Goal: Submit feedback/report problem

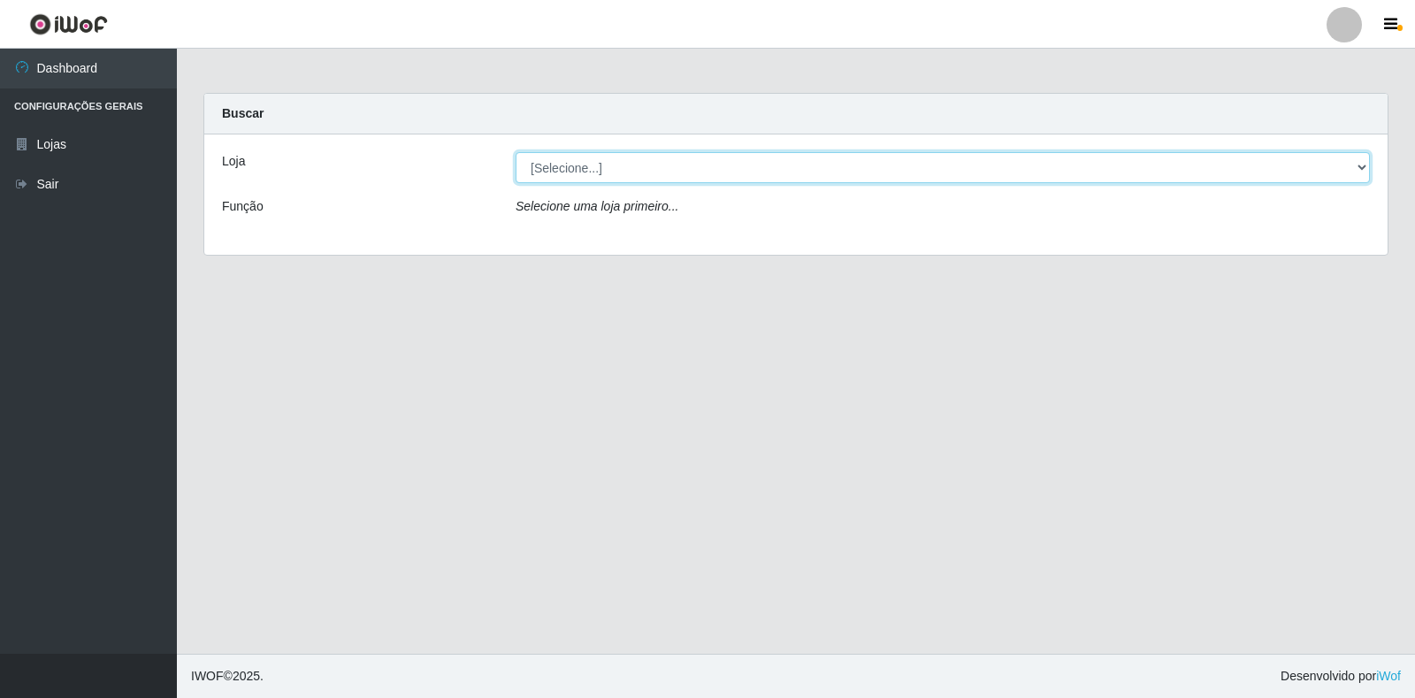
click at [1313, 170] on select "[Selecione...] Extrabom - Loja 18 Goiabeiras" at bounding box center [943, 167] width 854 height 31
click at [621, 180] on select "[Selecione...] Extrabom - Loja 18 Goiabeiras" at bounding box center [943, 167] width 854 height 31
select select "501"
click at [516, 152] on select "[Selecione...] Extrabom - Loja 18 Goiabeiras" at bounding box center [943, 167] width 854 height 31
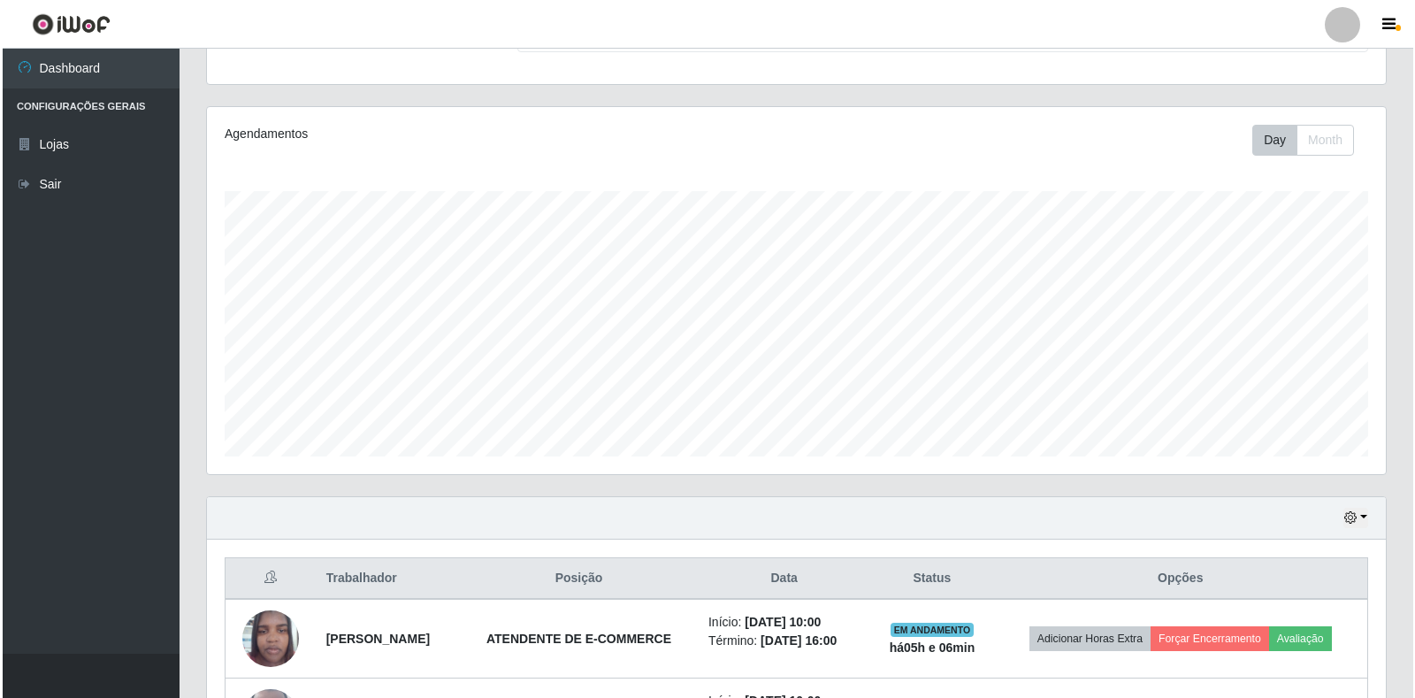
scroll to position [438, 0]
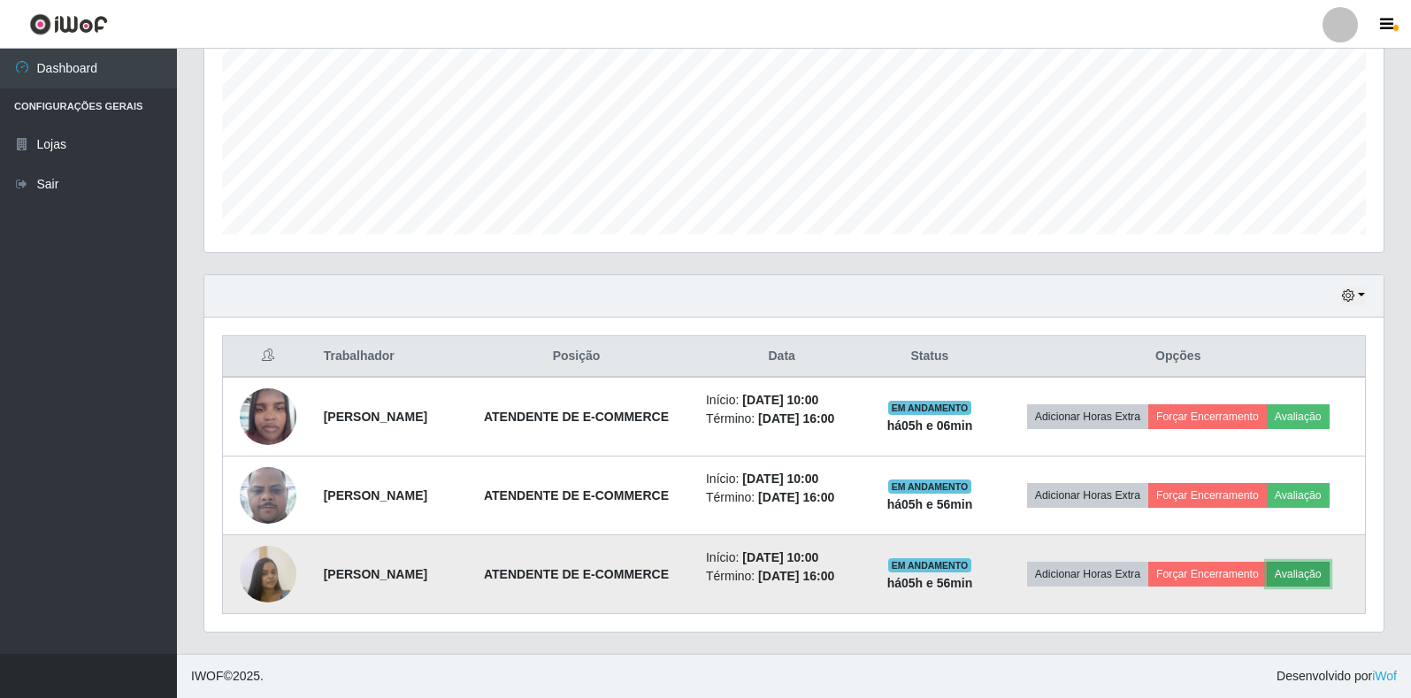
click at [1266, 574] on button "Avaliação" at bounding box center [1297, 574] width 63 height 25
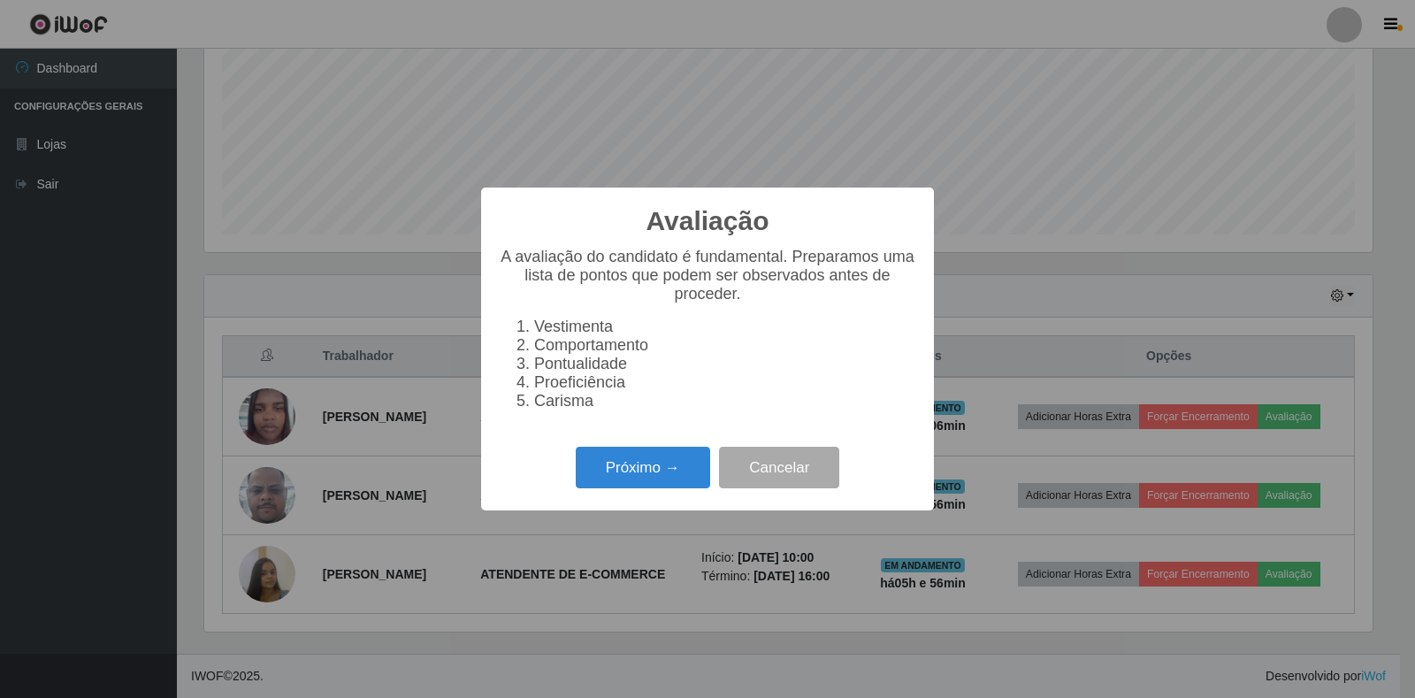
scroll to position [367, 1168]
click at [662, 472] on button "Próximo →" at bounding box center [643, 468] width 134 height 42
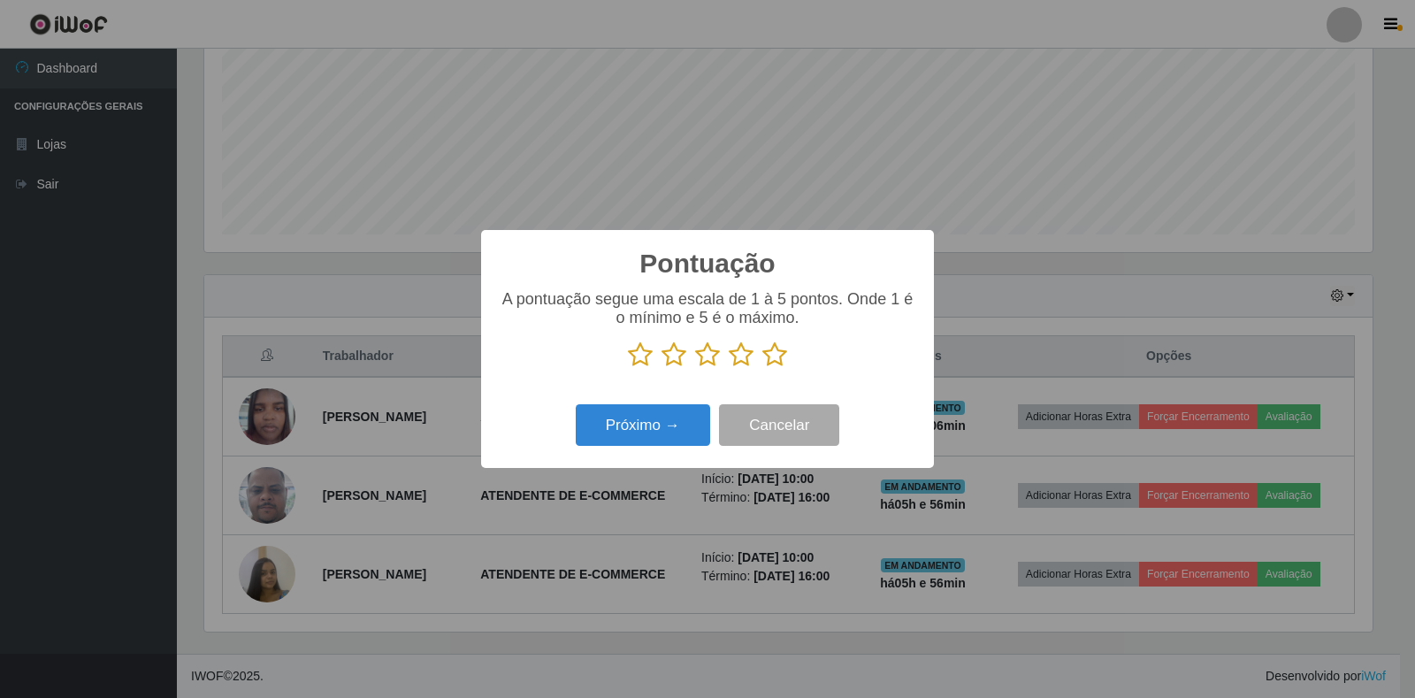
click at [775, 355] on icon at bounding box center [774, 354] width 25 height 27
click at [762, 368] on input "radio" at bounding box center [762, 368] width 0 height 0
click at [675, 433] on button "Próximo →" at bounding box center [643, 425] width 134 height 42
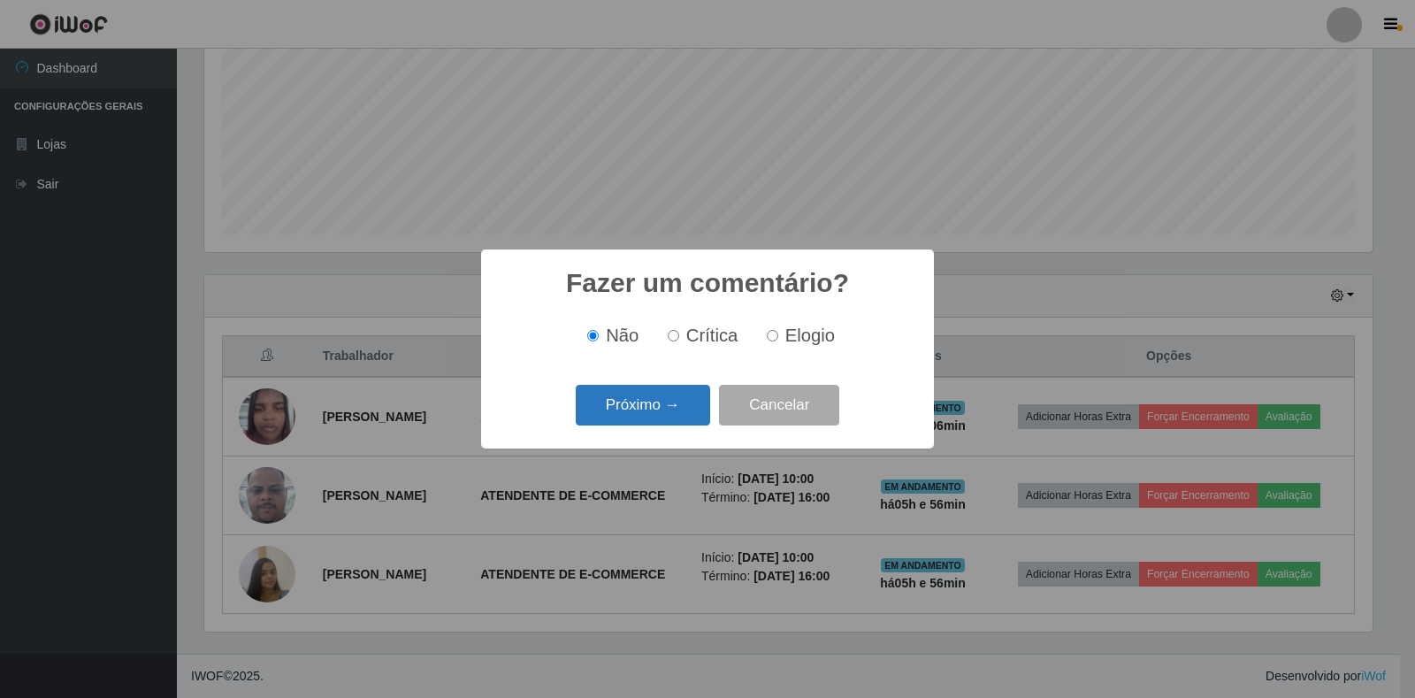
click at [669, 409] on button "Próximo →" at bounding box center [643, 406] width 134 height 42
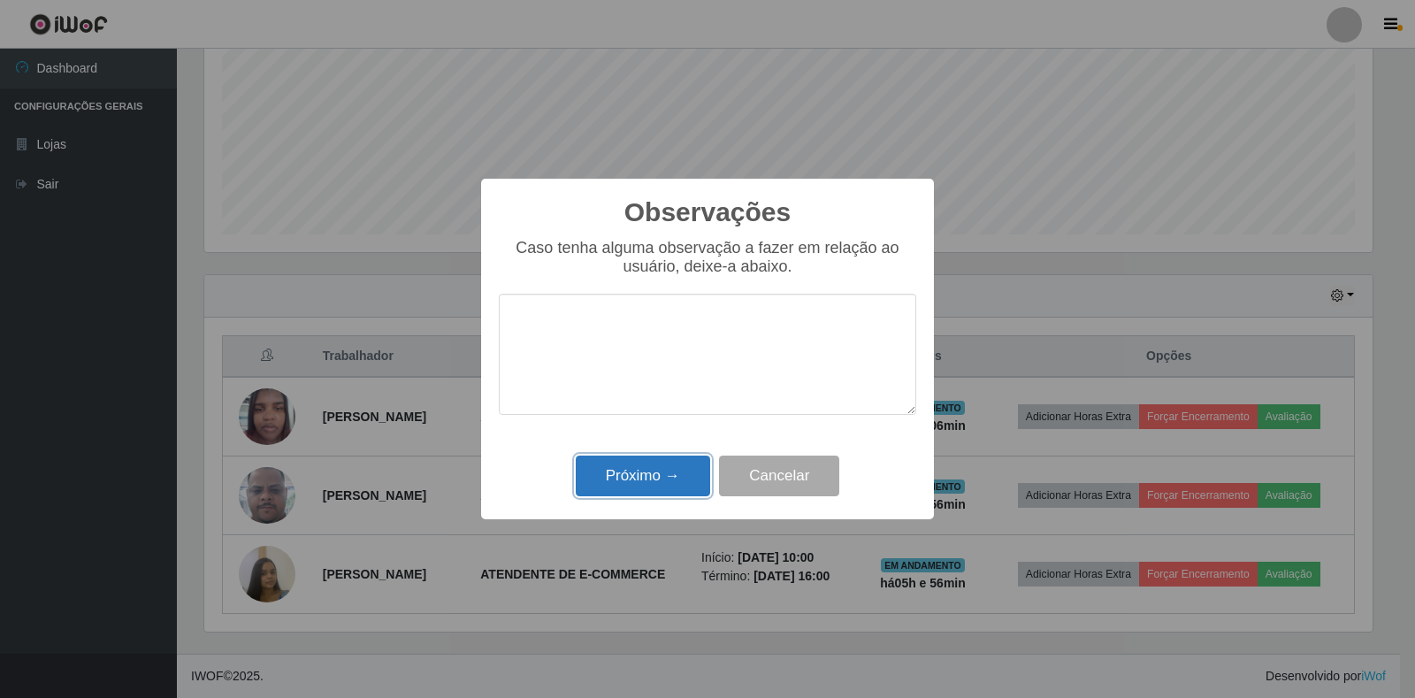
click at [670, 482] on button "Próximo →" at bounding box center [643, 476] width 134 height 42
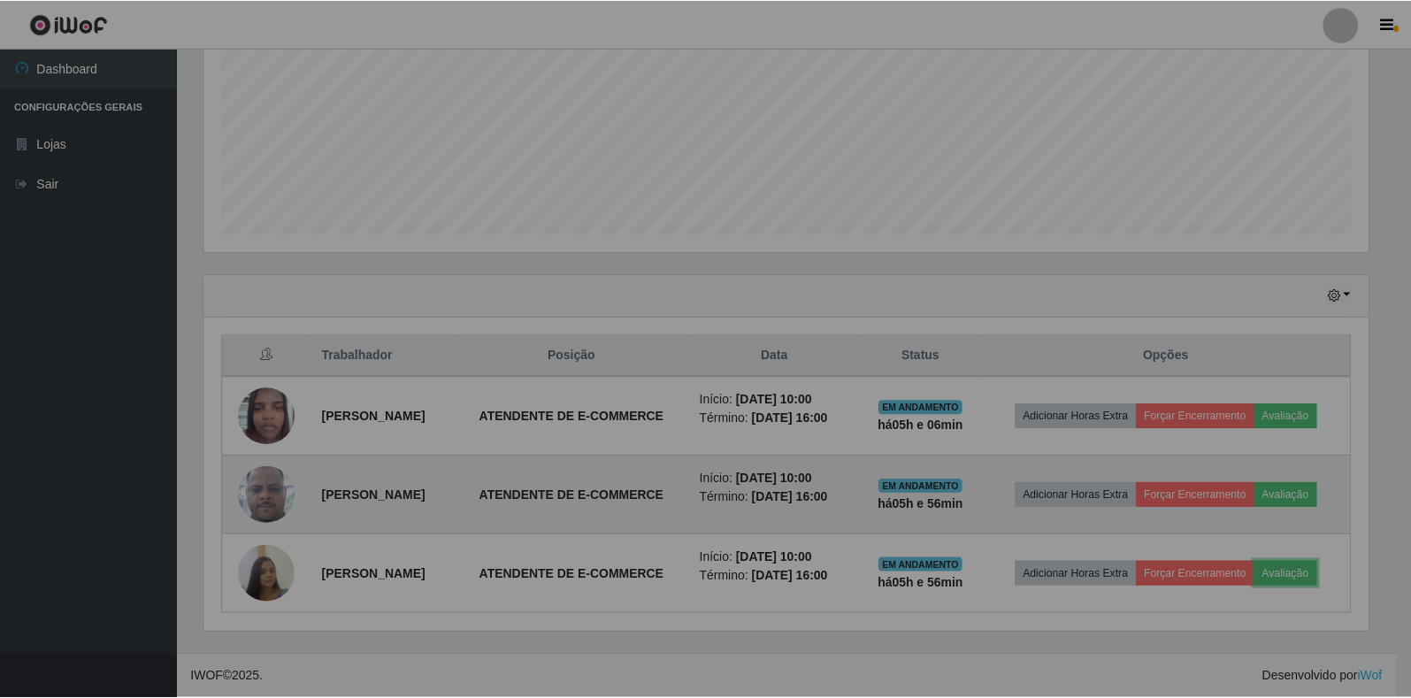
scroll to position [367, 1179]
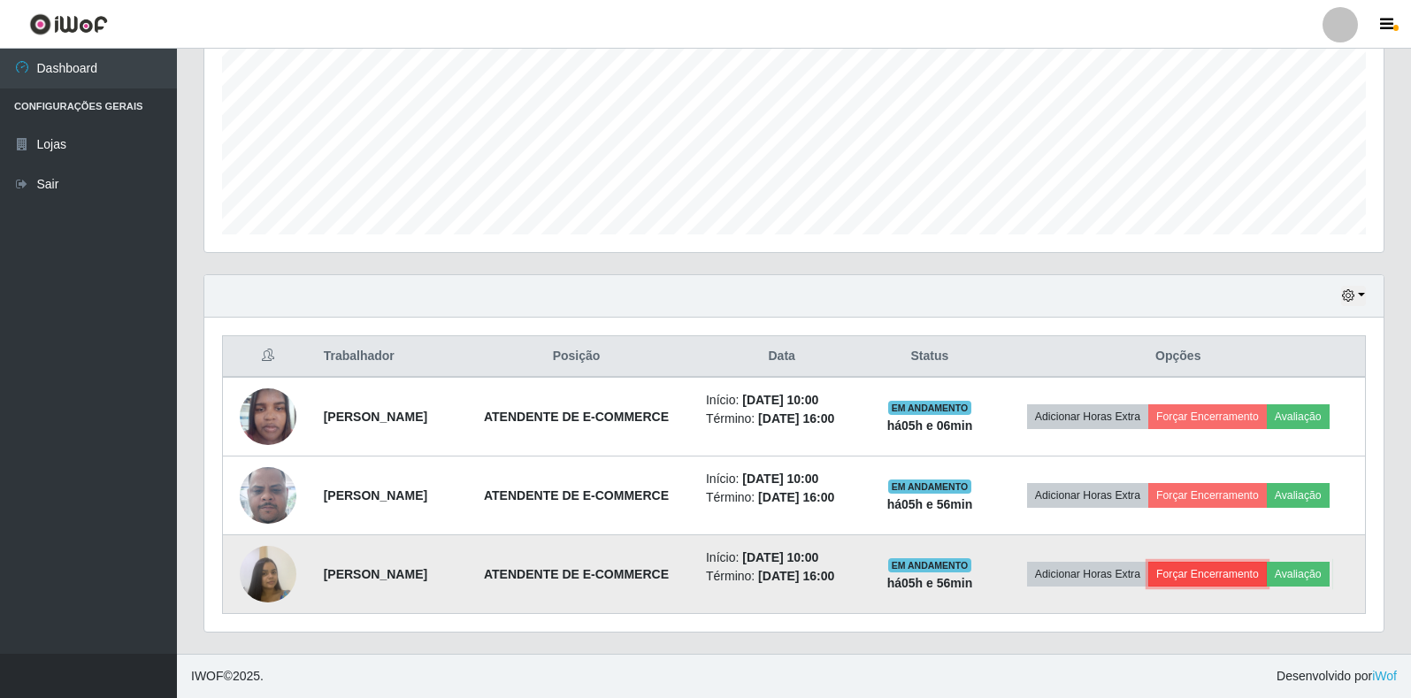
click at [1251, 562] on button "Forçar Encerramento" at bounding box center [1207, 574] width 119 height 25
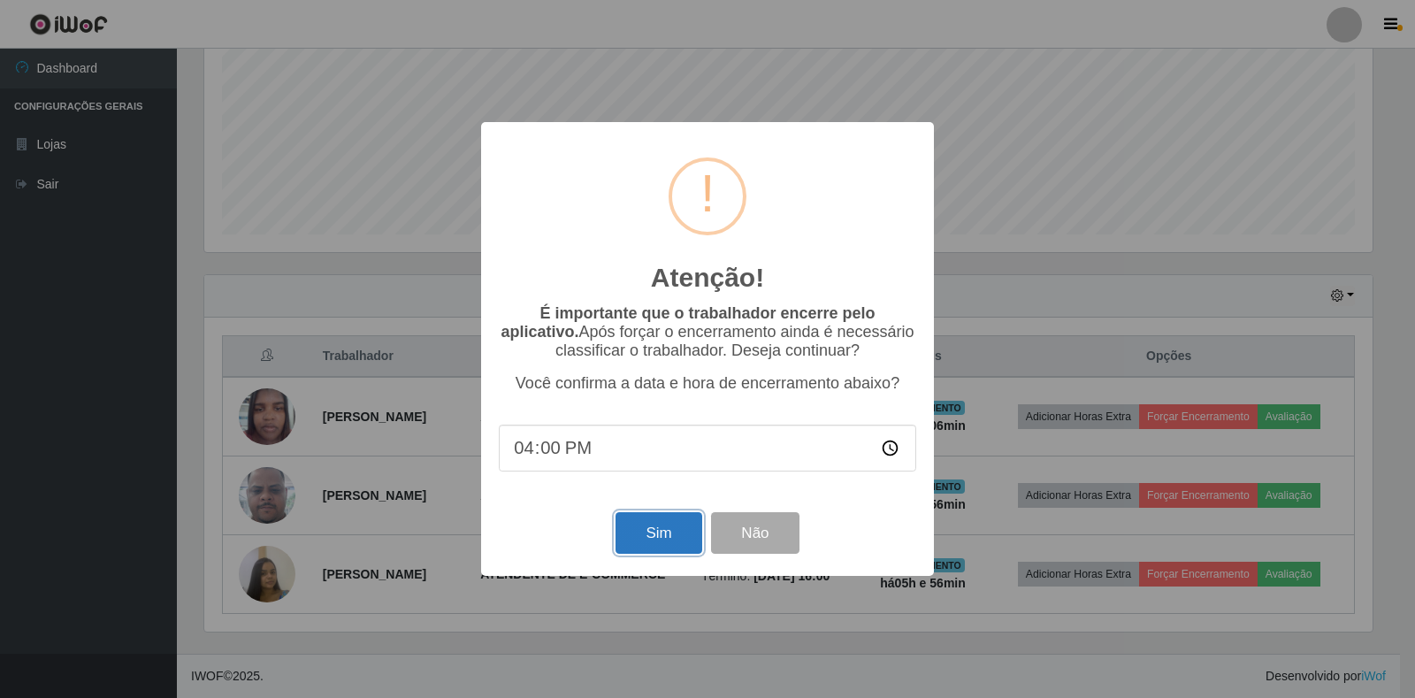
click at [670, 543] on button "Sim" at bounding box center [658, 533] width 86 height 42
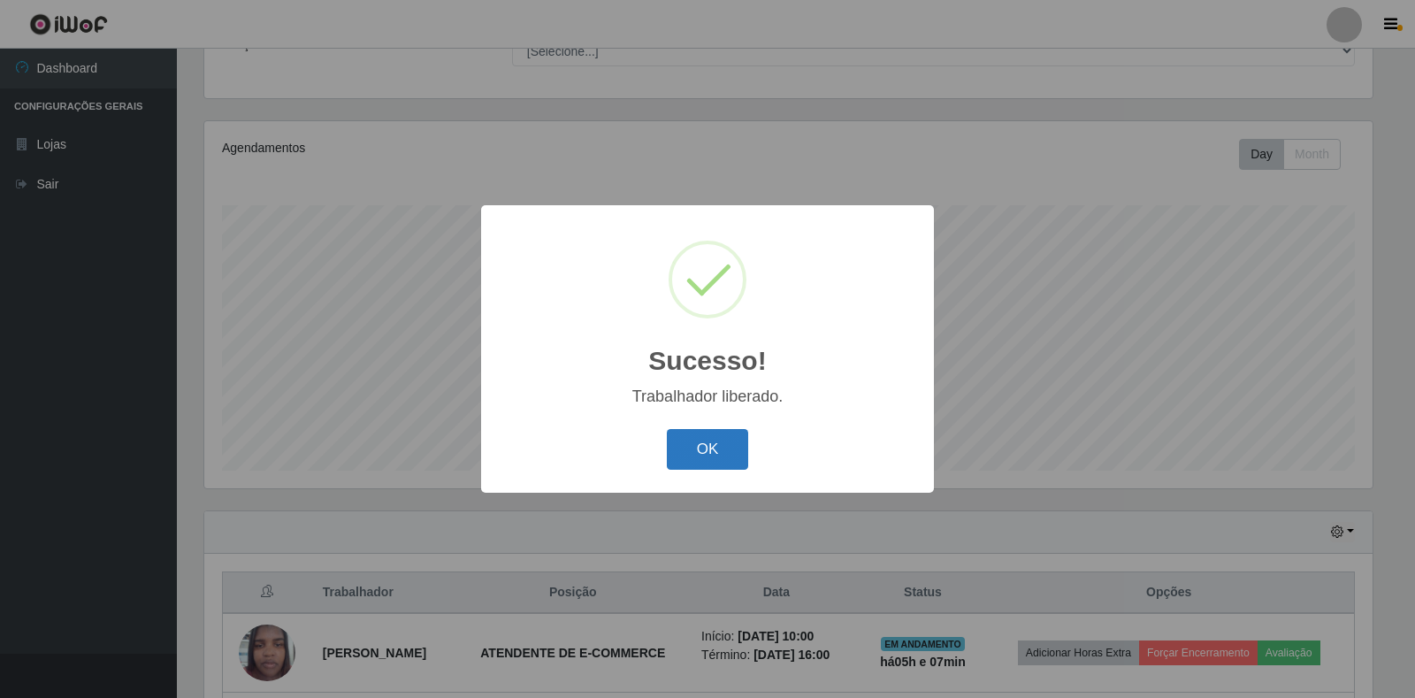
click at [707, 465] on button "OK" at bounding box center [708, 450] width 82 height 42
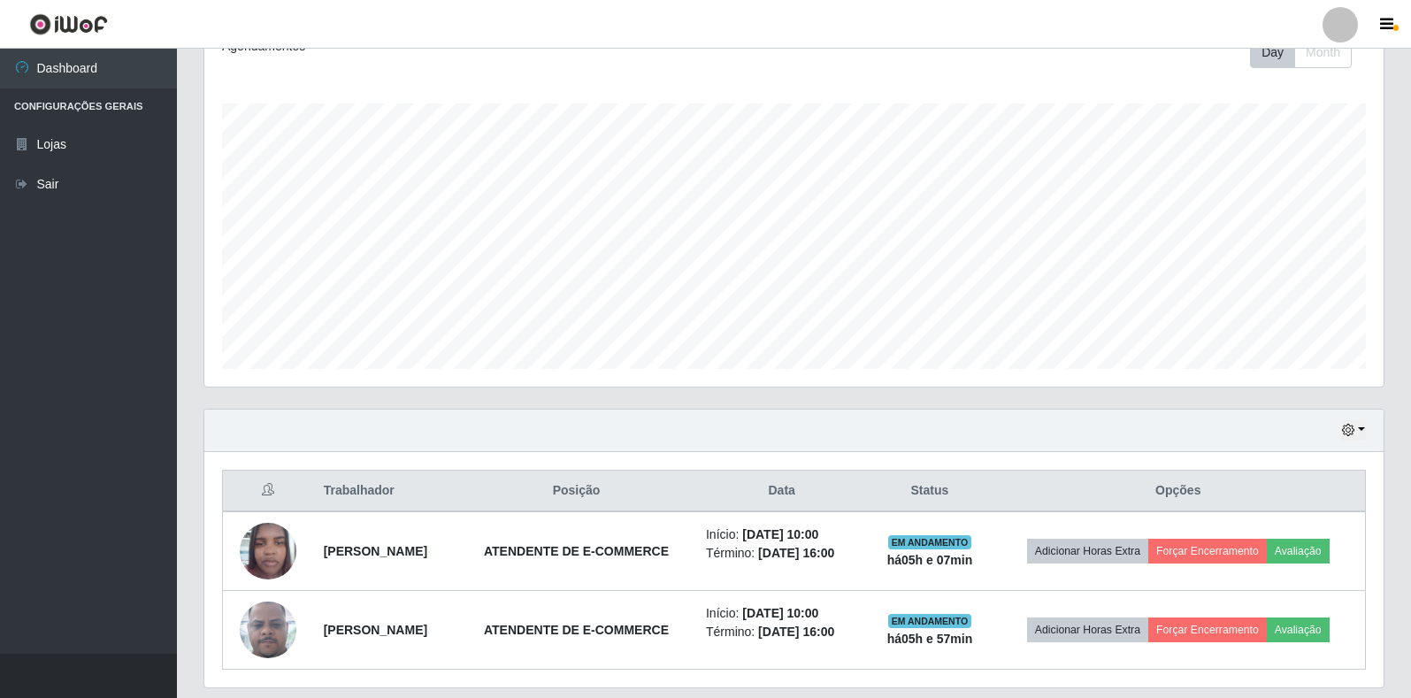
scroll to position [319, 0]
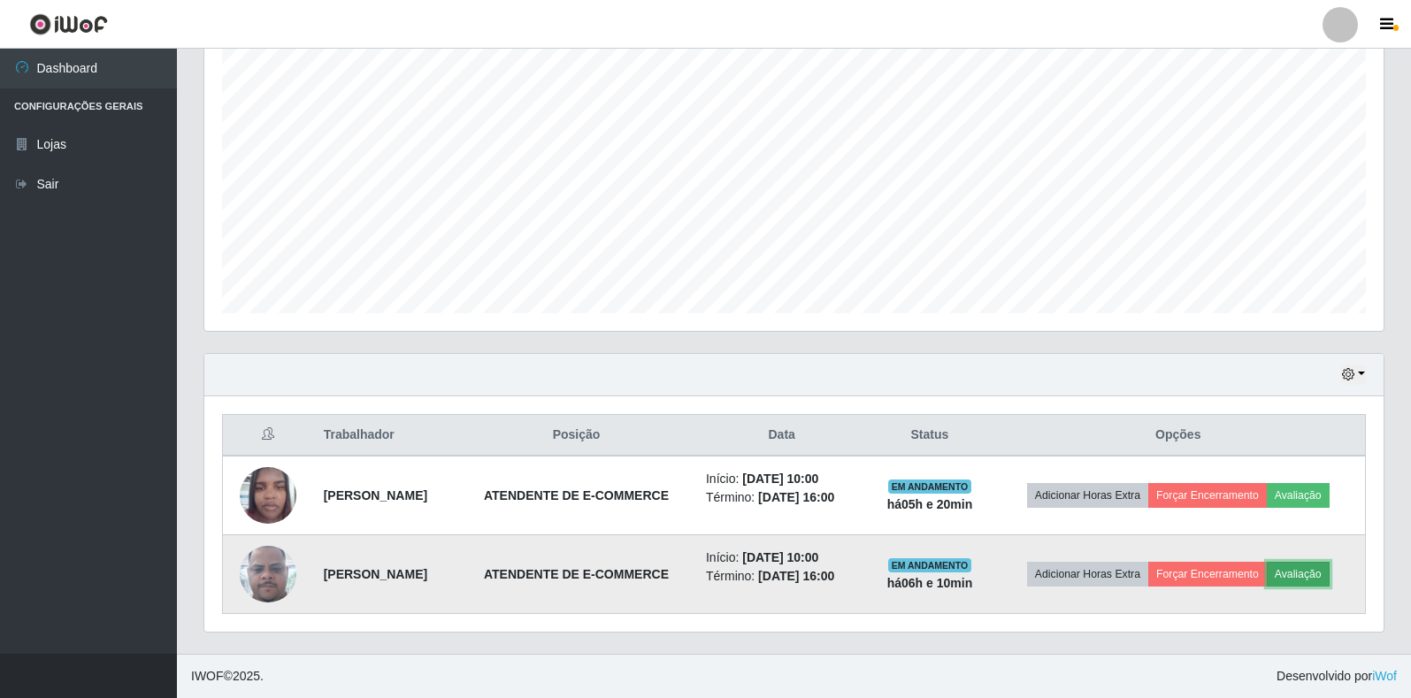
click at [1311, 568] on button "Avaliação" at bounding box center [1297, 574] width 63 height 25
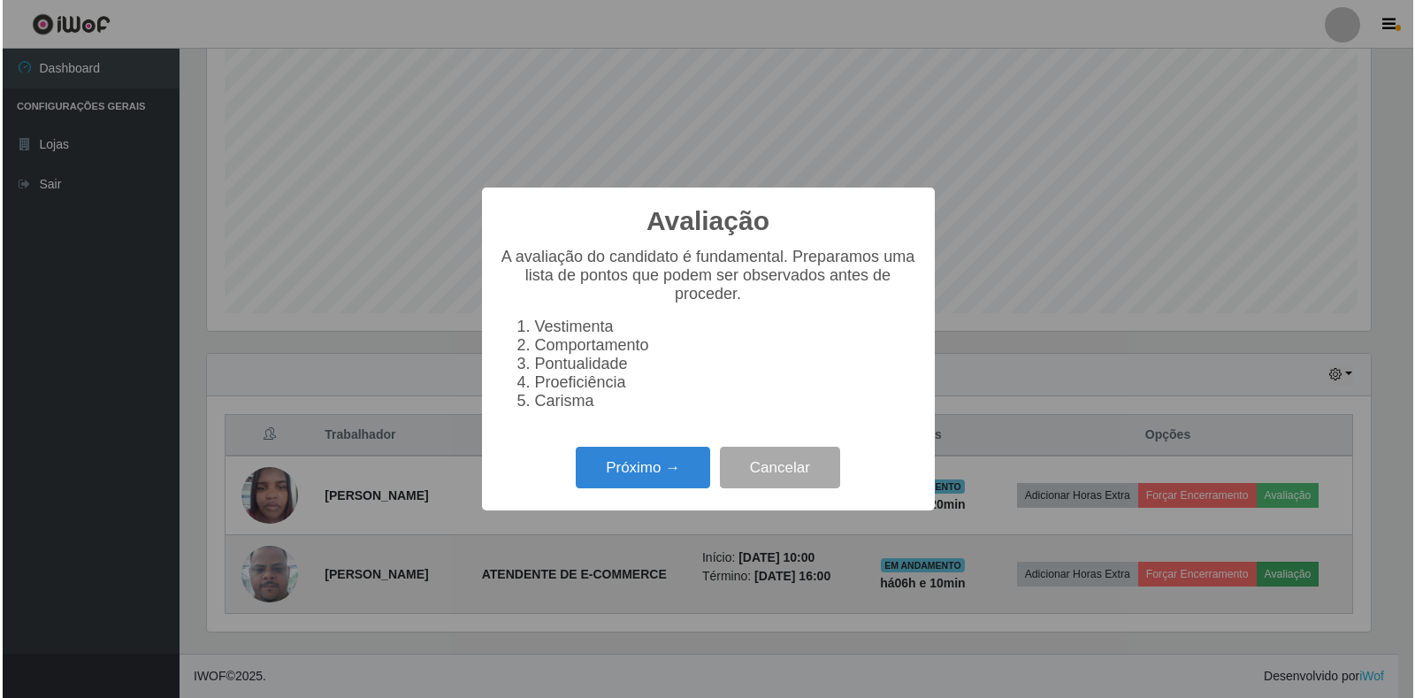
scroll to position [367, 1168]
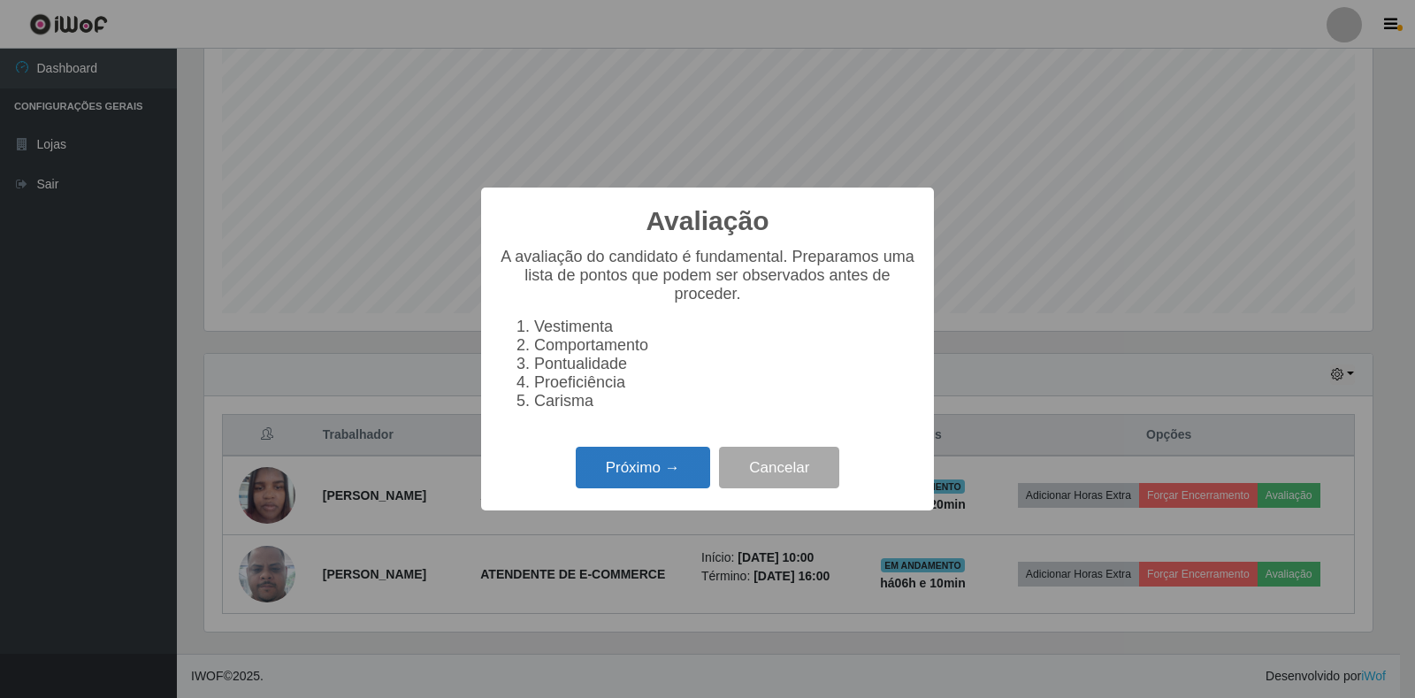
click at [607, 479] on button "Próximo →" at bounding box center [643, 468] width 134 height 42
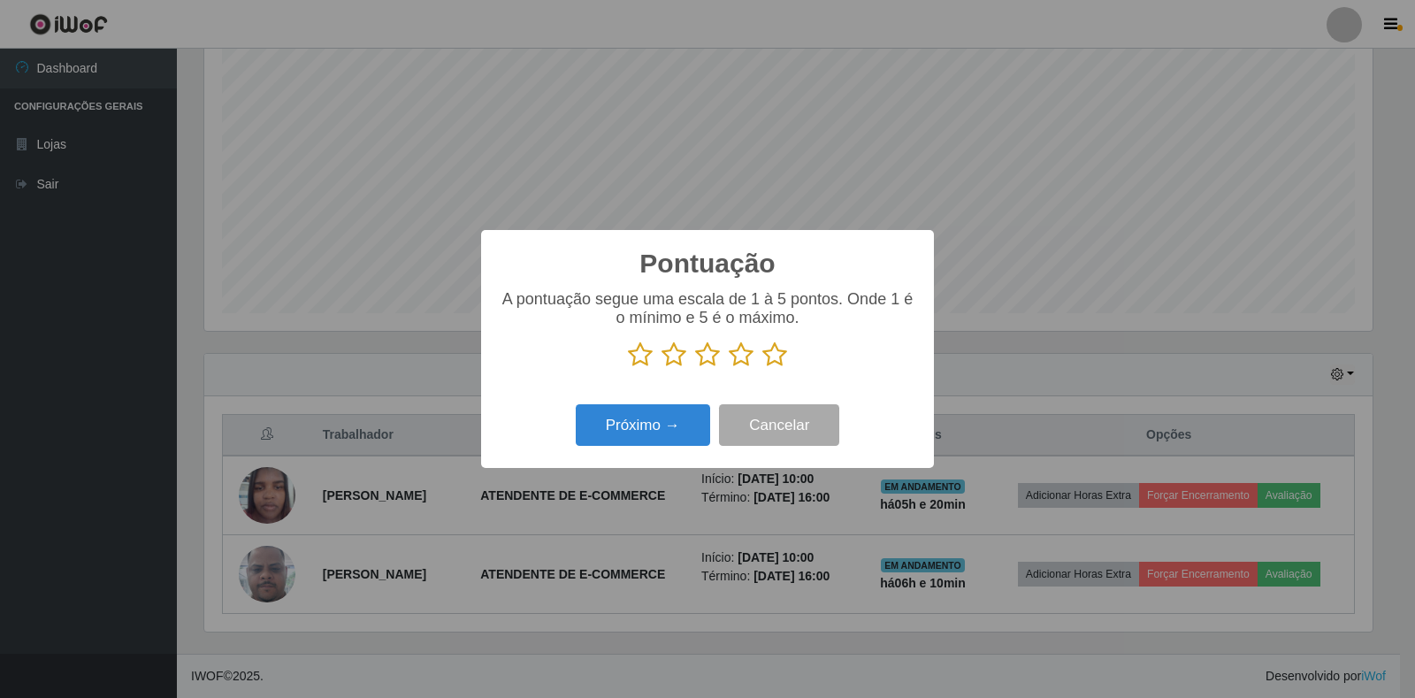
scroll to position [883966, 883165]
drag, startPoint x: 777, startPoint y: 357, endPoint x: 767, endPoint y: 369, distance: 15.6
click at [778, 357] on icon at bounding box center [774, 354] width 25 height 27
click at [762, 368] on input "radio" at bounding box center [762, 368] width 0 height 0
click at [684, 421] on button "Próximo →" at bounding box center [643, 425] width 134 height 42
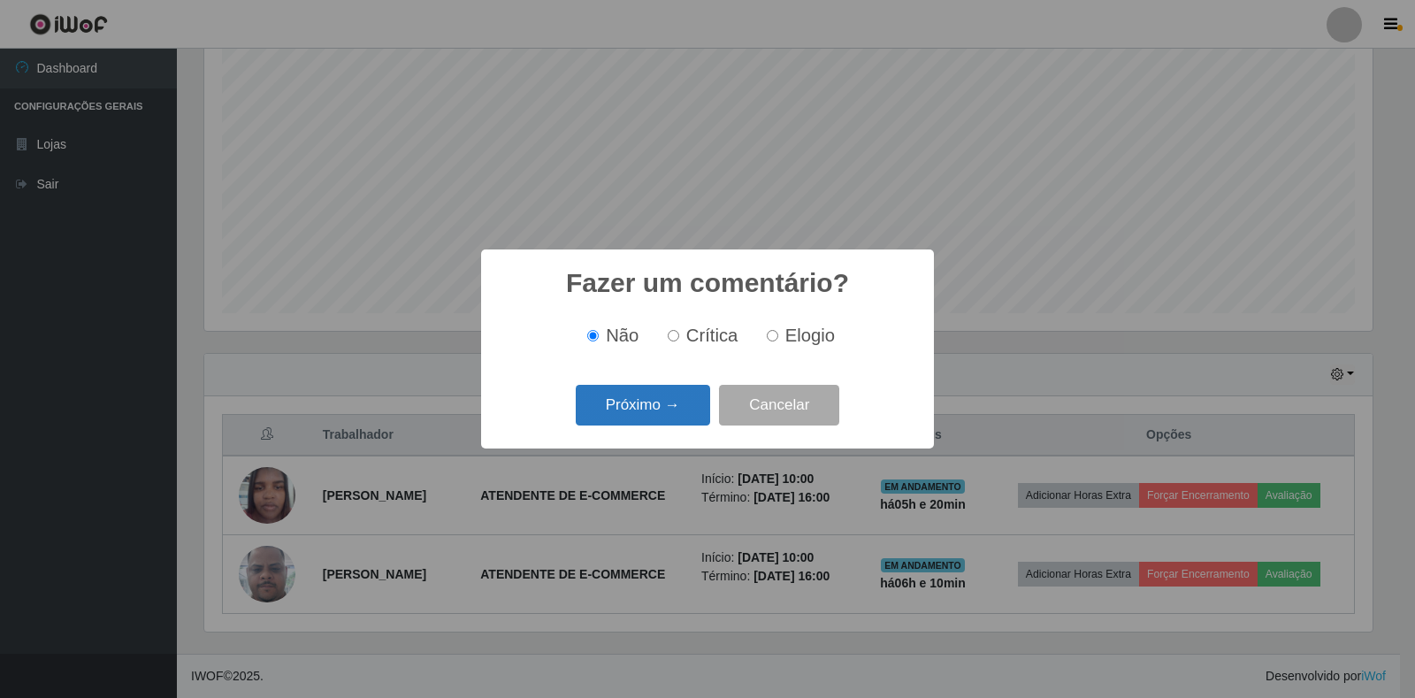
click at [670, 416] on button "Próximo →" at bounding box center [643, 406] width 134 height 42
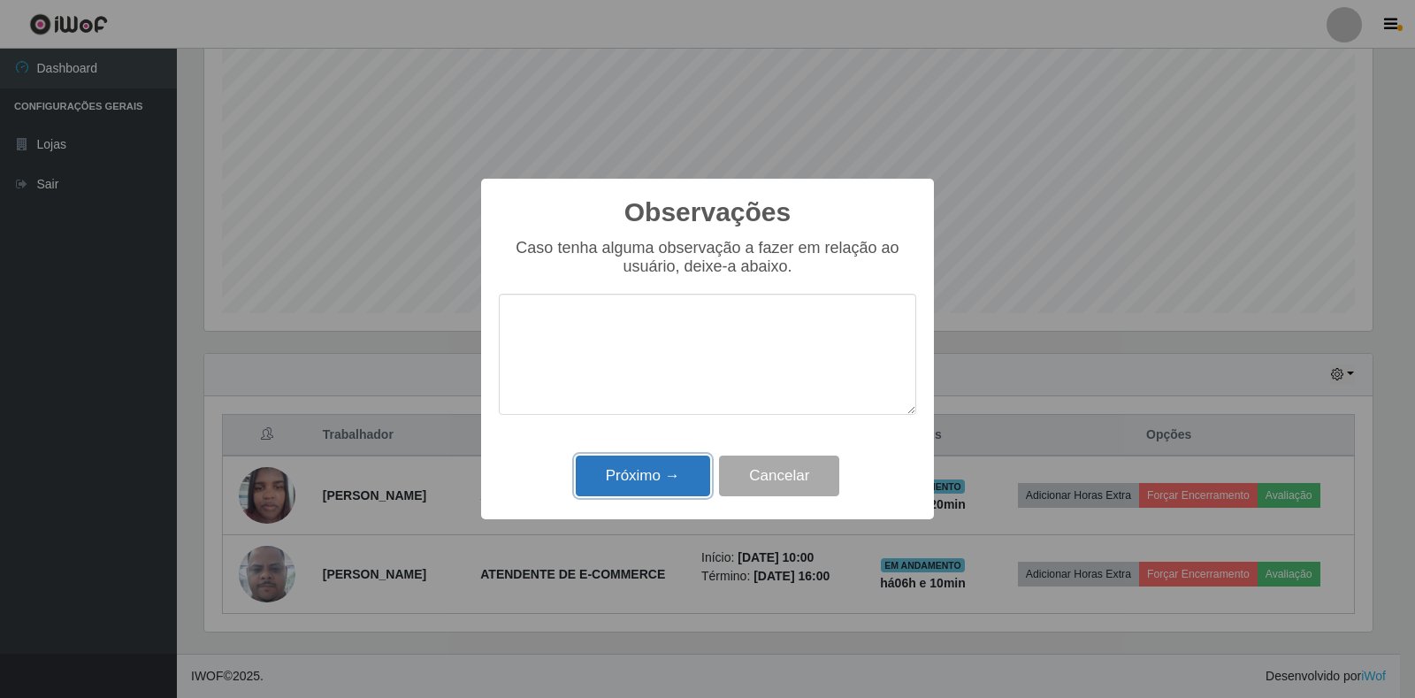
click at [678, 485] on button "Próximo →" at bounding box center [643, 476] width 134 height 42
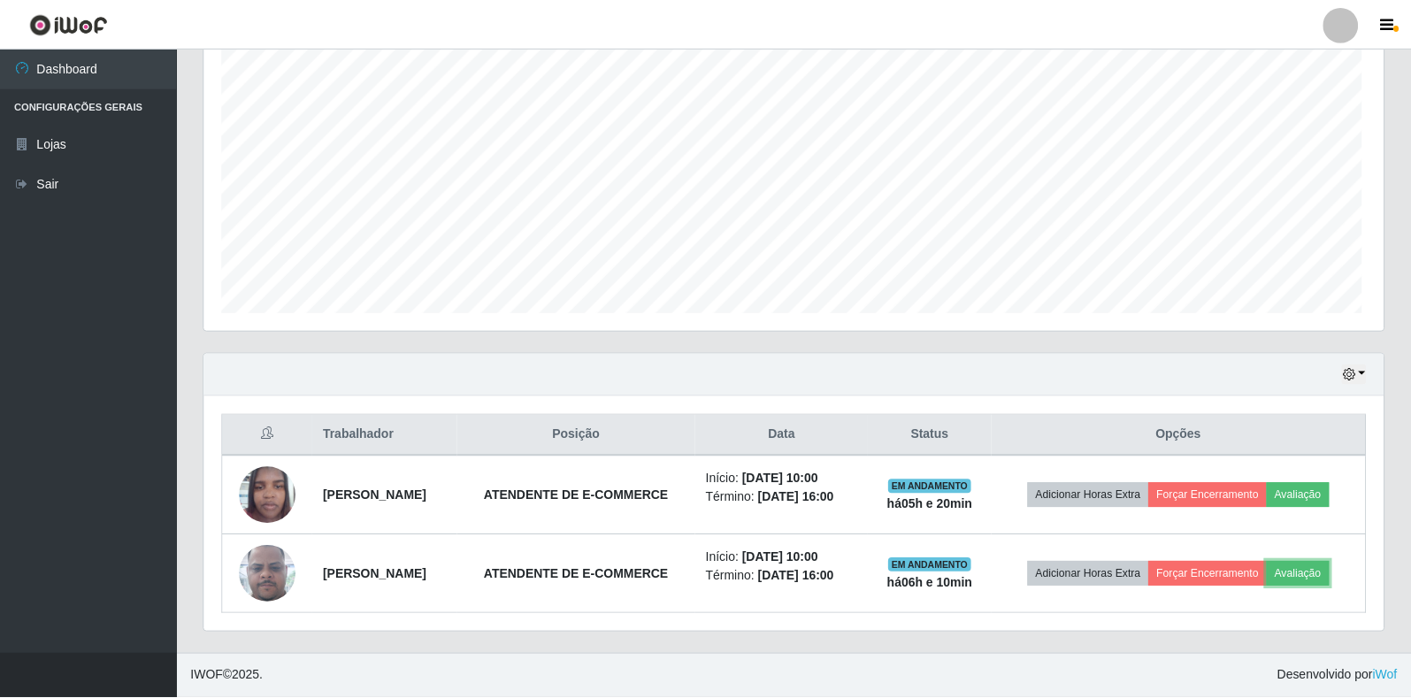
scroll to position [367, 1179]
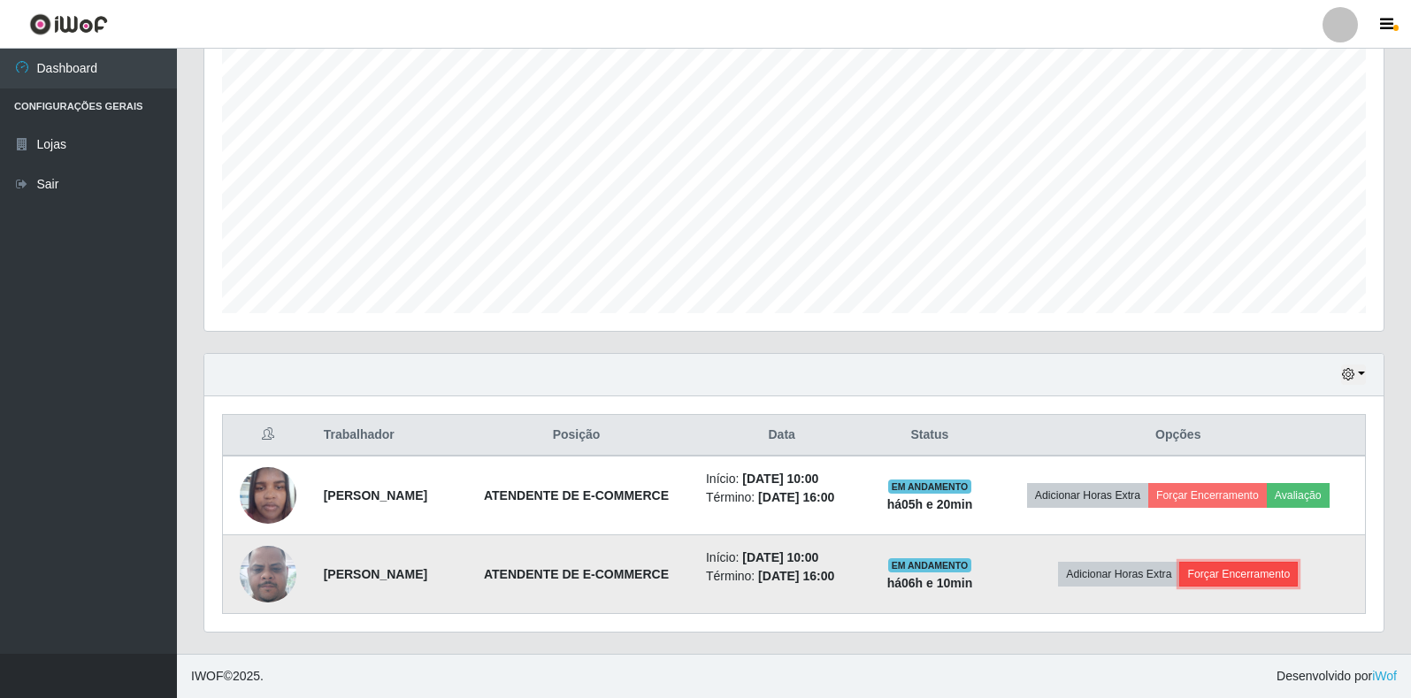
click at [1246, 570] on button "Forçar Encerramento" at bounding box center [1238, 574] width 119 height 25
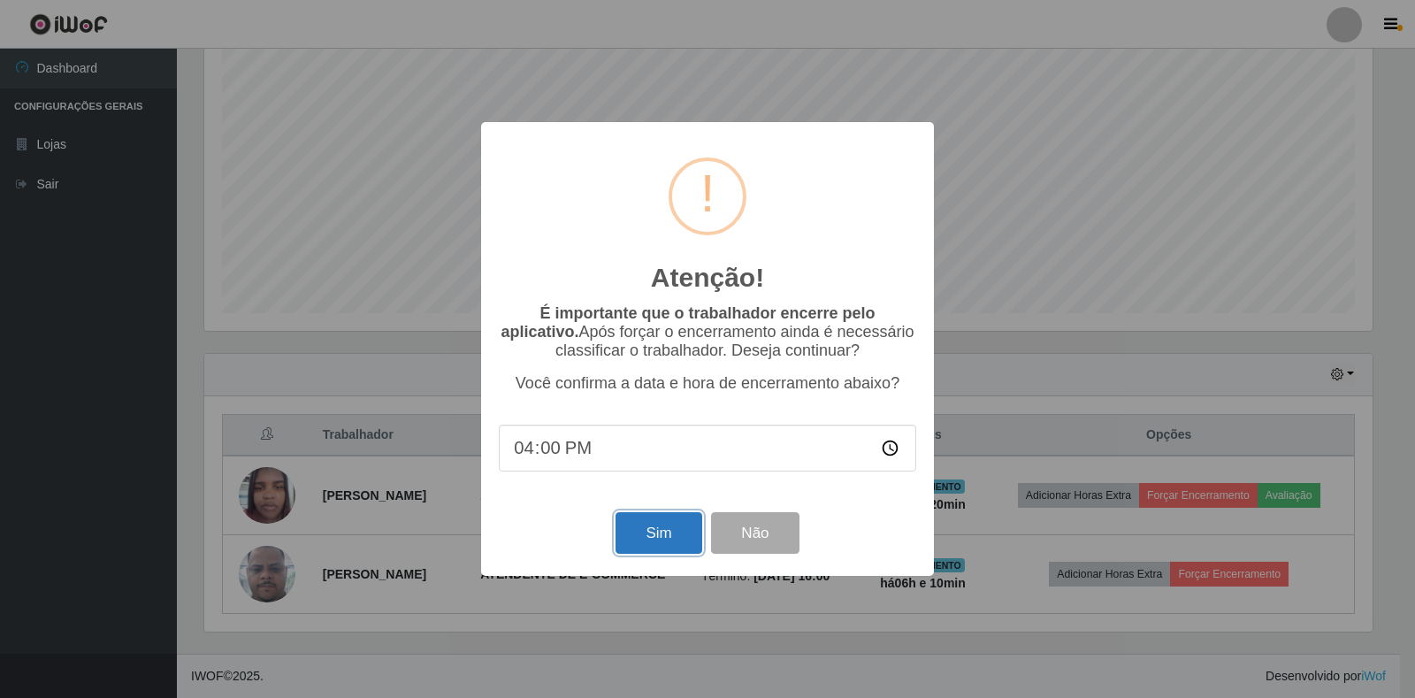
click at [668, 540] on button "Sim" at bounding box center [658, 533] width 86 height 42
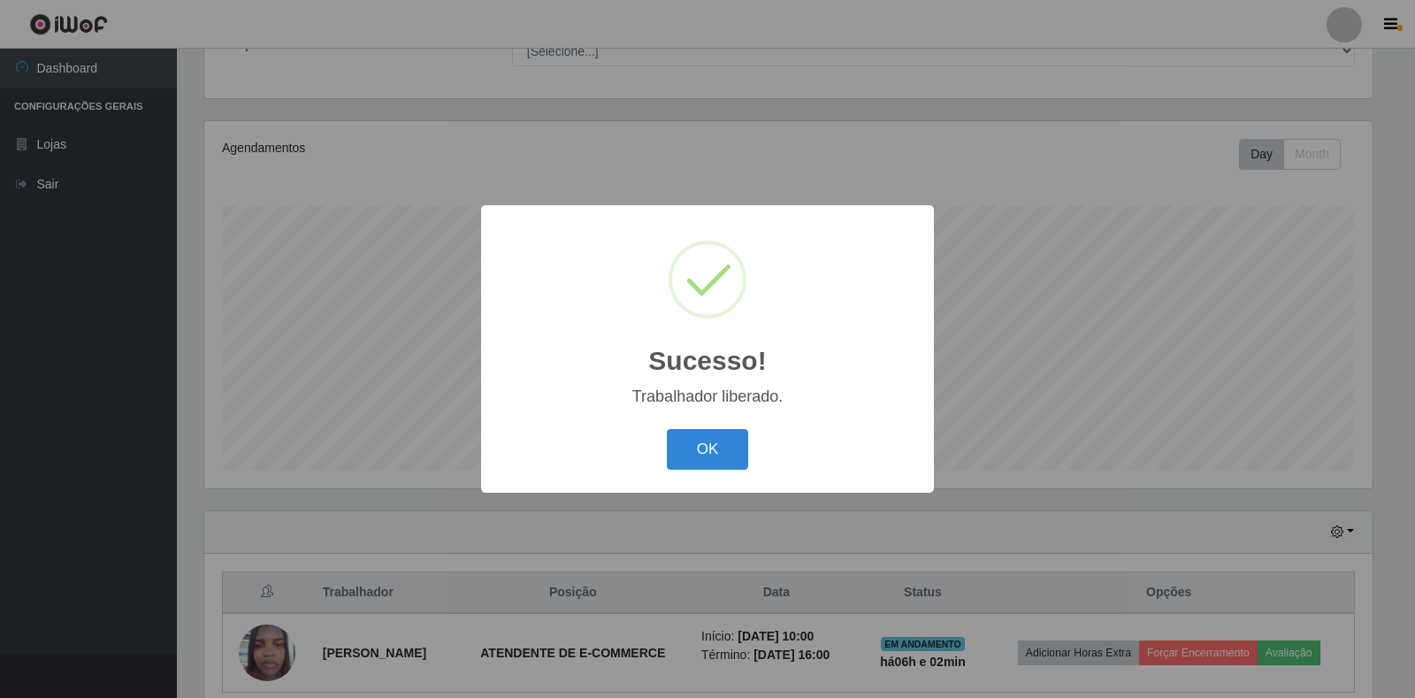
click at [695, 477] on div "Sucesso! × Trabalhador liberado. OK Cancel" at bounding box center [707, 348] width 453 height 287
click at [700, 465] on button "OK" at bounding box center [708, 450] width 82 height 42
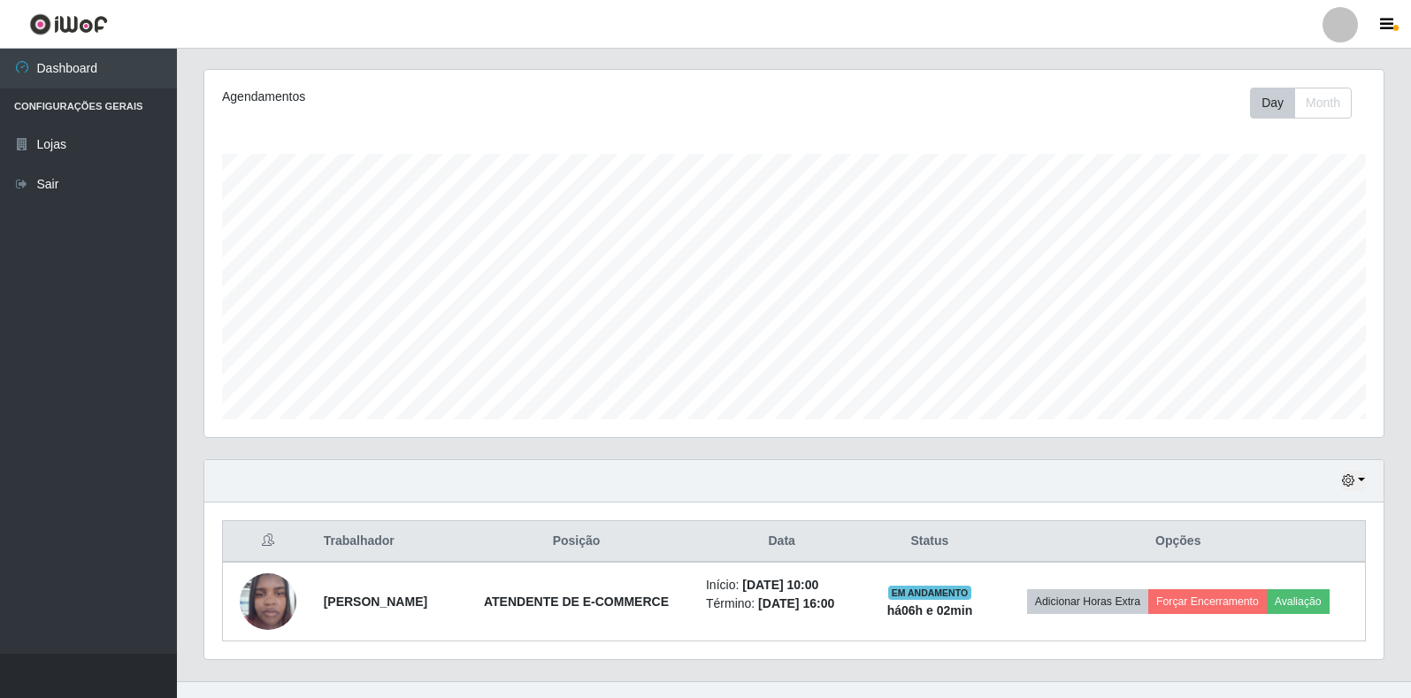
scroll to position [241, 0]
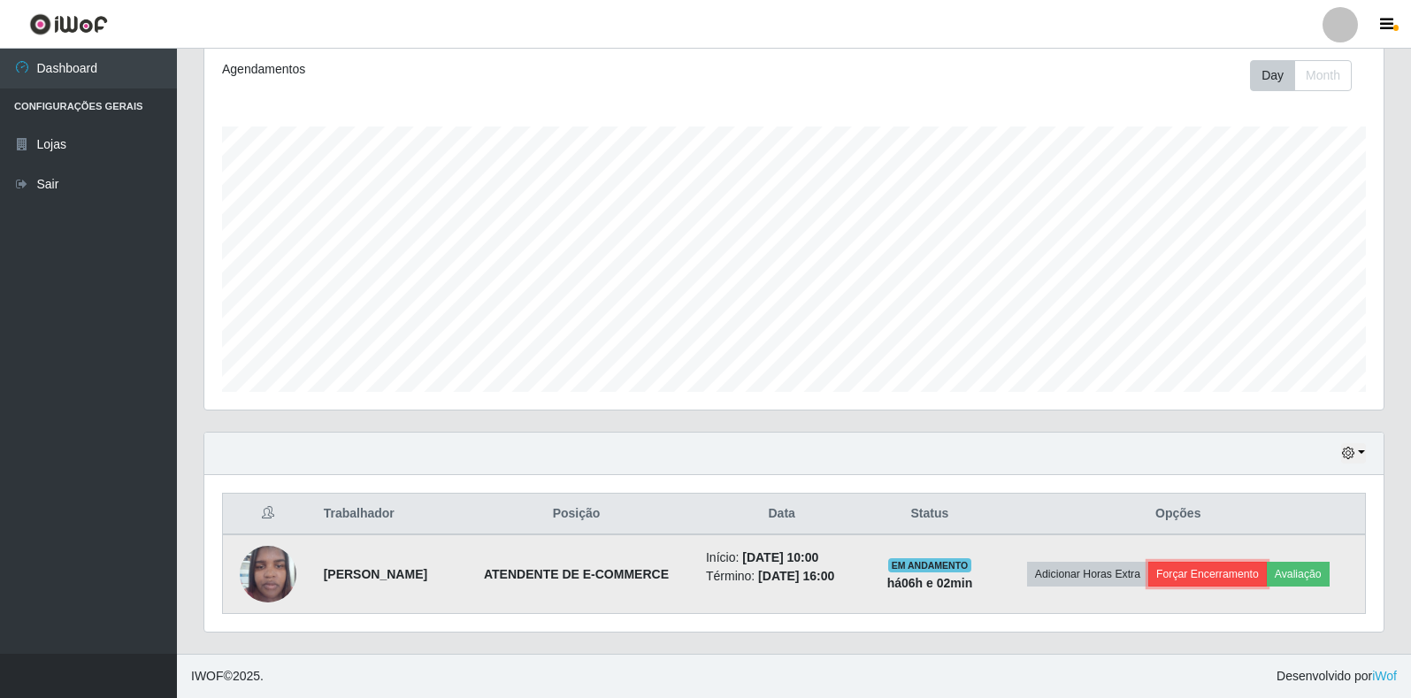
click at [1248, 585] on button "Forçar Encerramento" at bounding box center [1207, 574] width 119 height 25
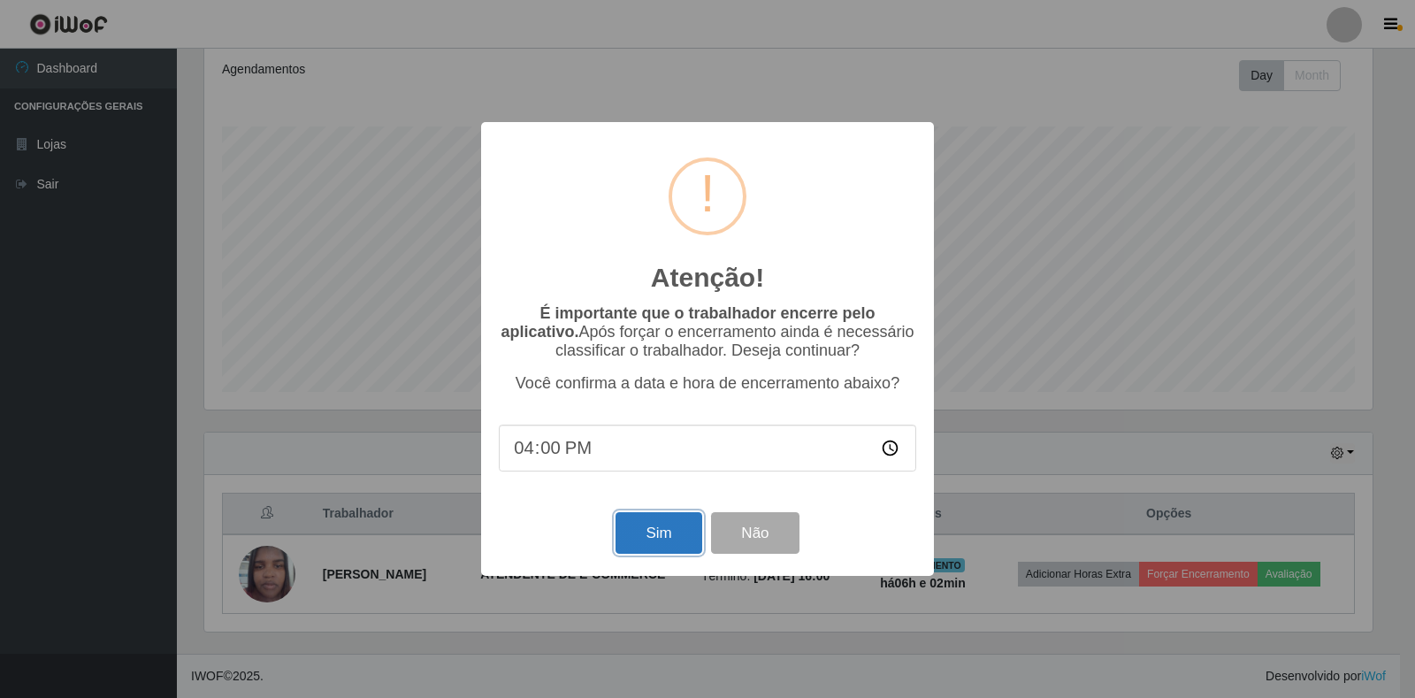
click at [679, 534] on button "Sim" at bounding box center [658, 533] width 86 height 42
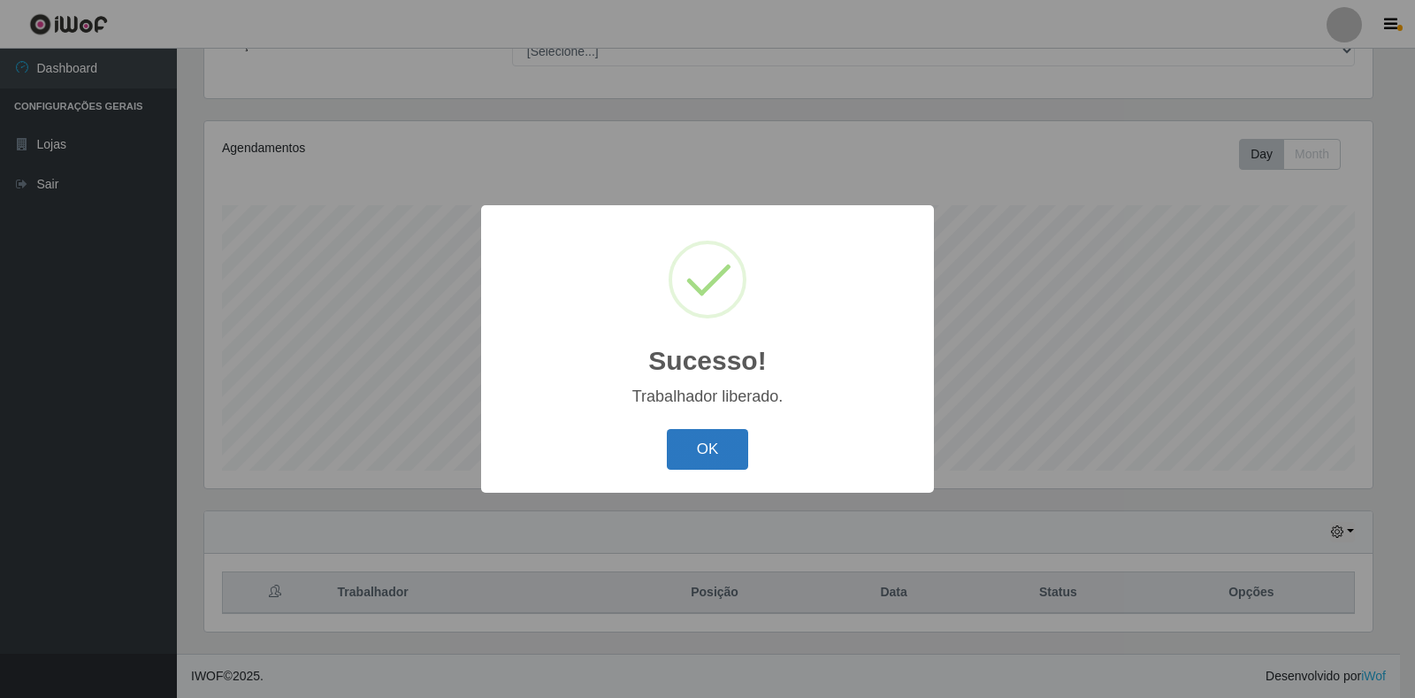
click at [702, 437] on button "OK" at bounding box center [708, 450] width 82 height 42
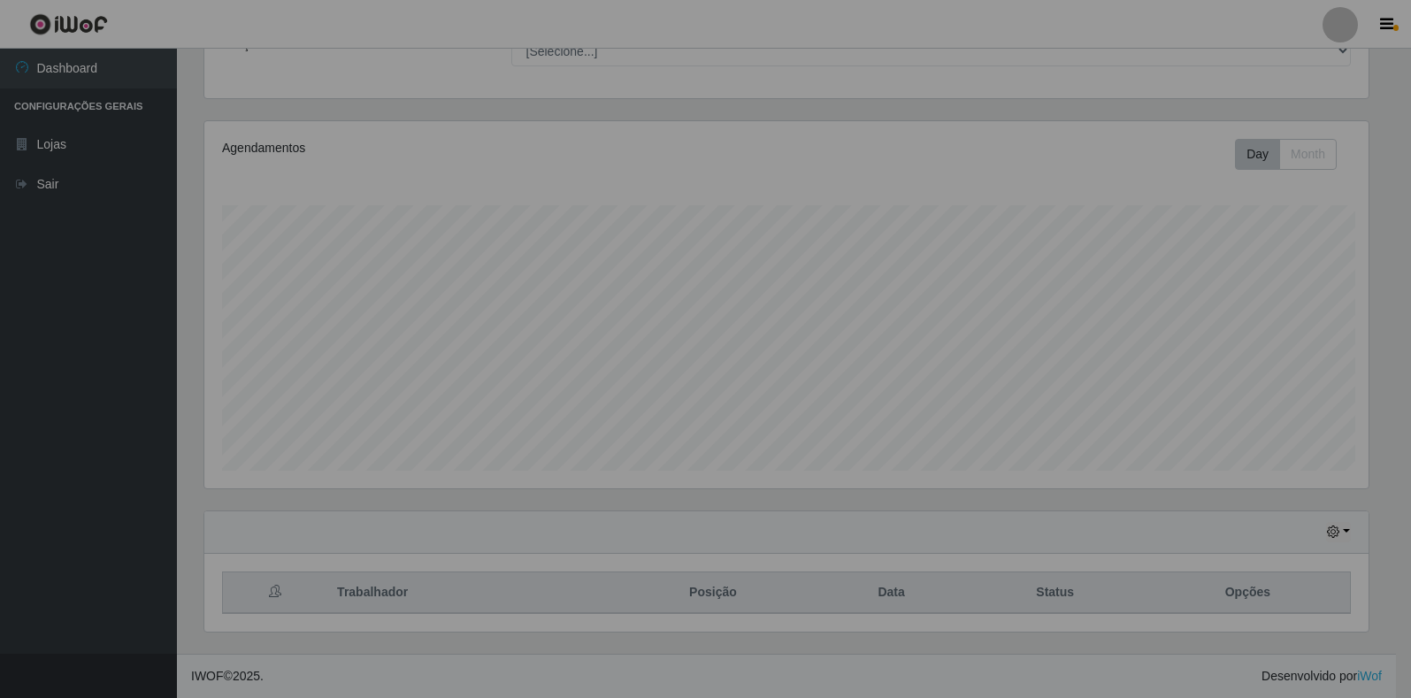
scroll to position [367, 1179]
